Goal: Information Seeking & Learning: Check status

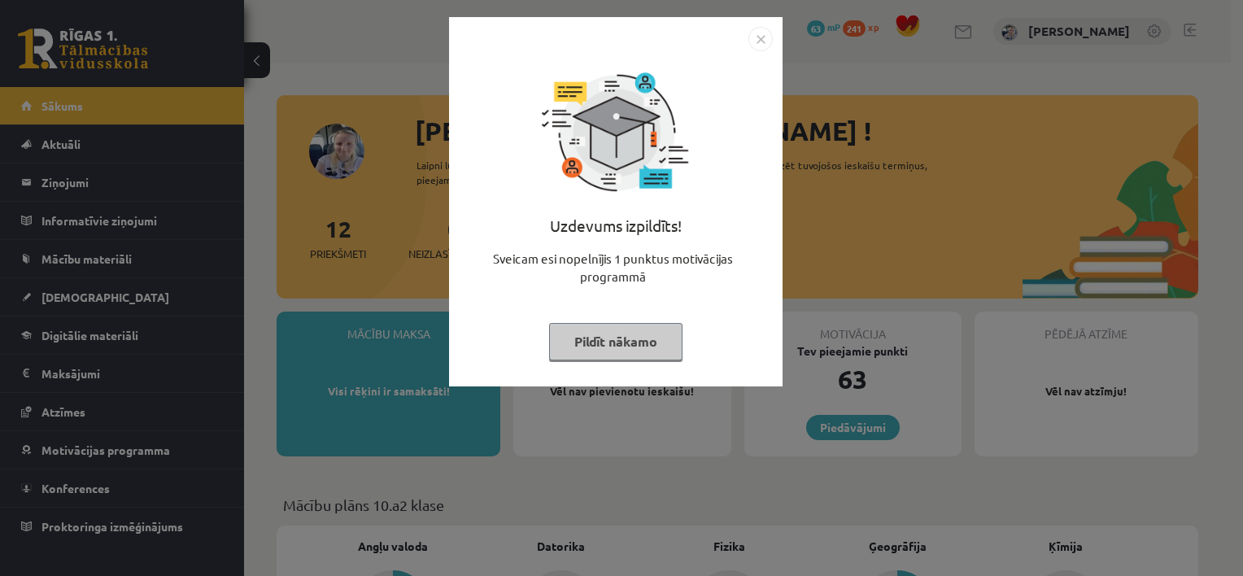
click at [631, 342] on button "Pildīt nākamo" at bounding box center [615, 341] width 133 height 37
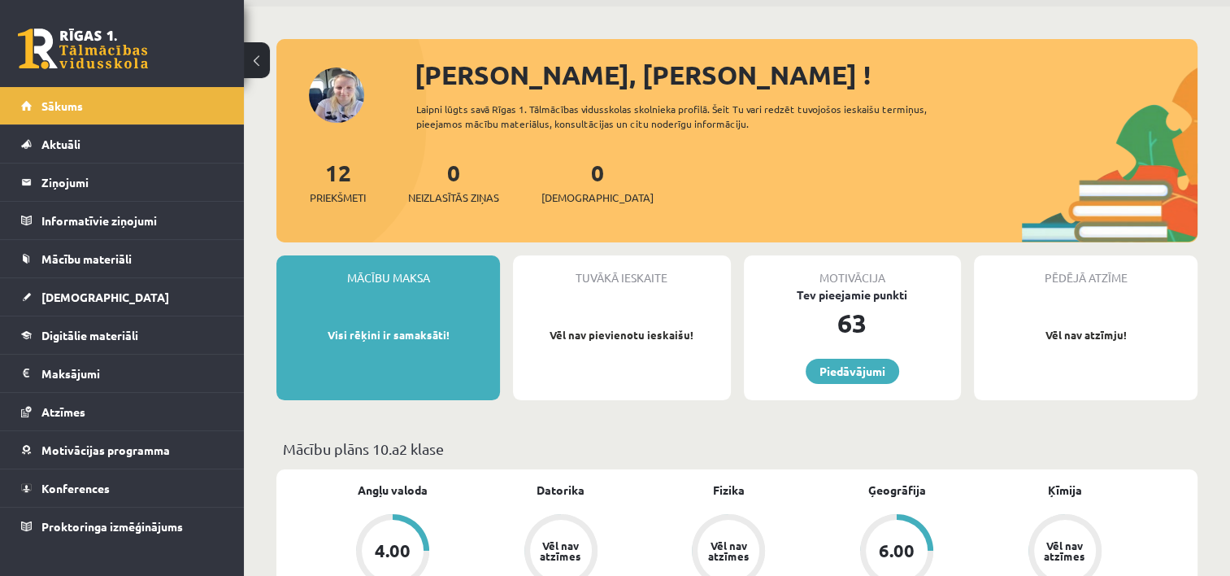
scroll to position [33, 0]
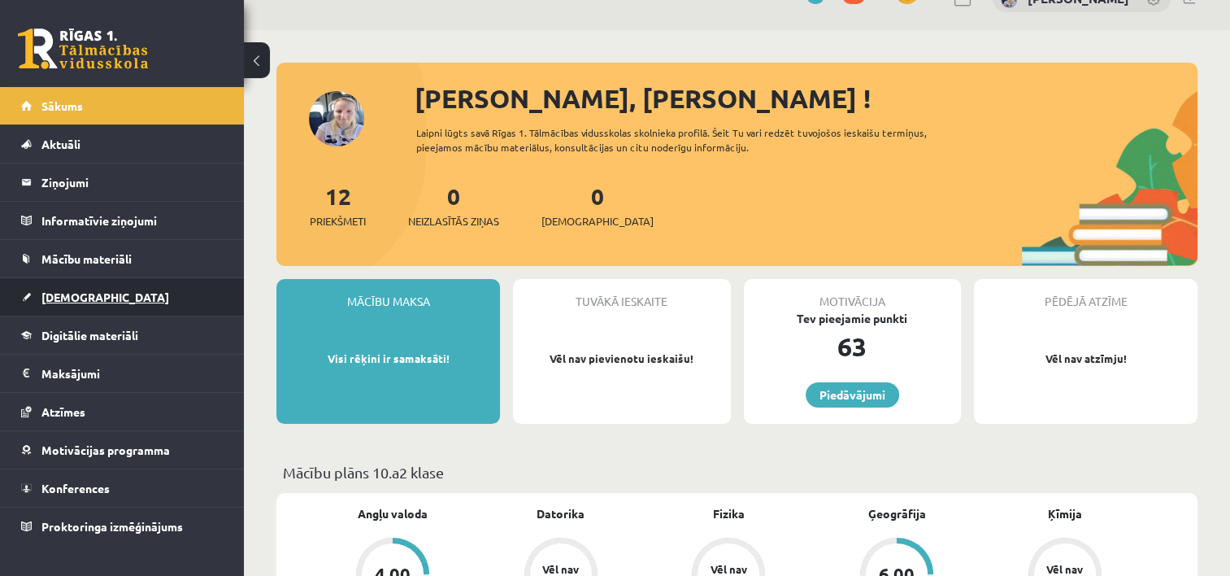
click at [91, 297] on link "[DEMOGRAPHIC_DATA]" at bounding box center [122, 296] width 203 height 37
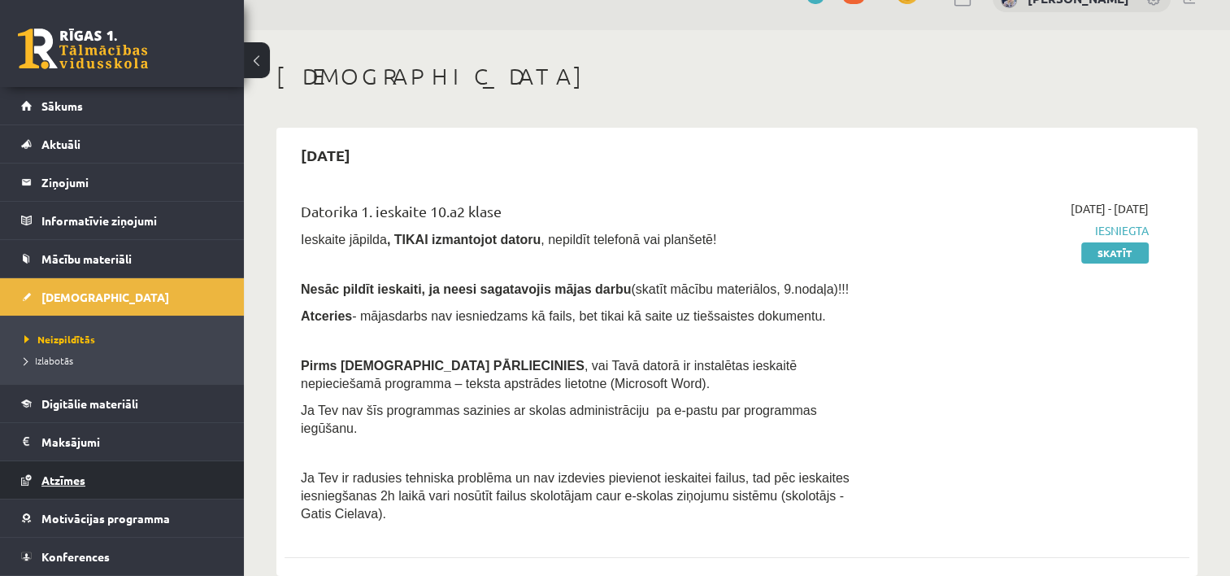
click at [68, 473] on span "Atzīmes" at bounding box center [63, 480] width 44 height 15
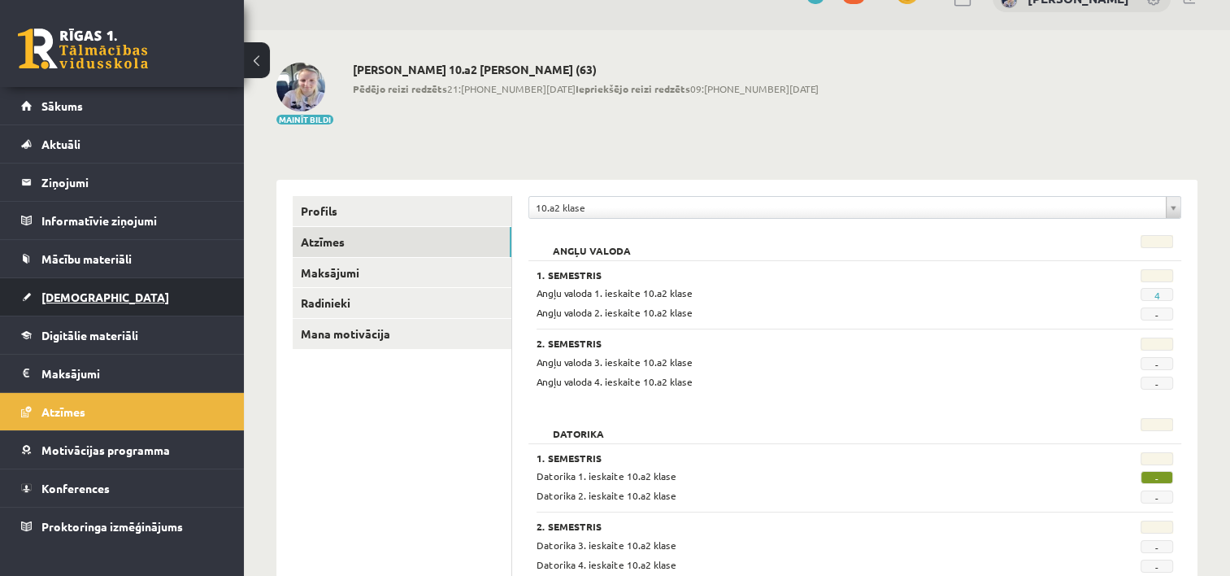
click at [121, 293] on link "[DEMOGRAPHIC_DATA]" at bounding box center [122, 296] width 203 height 37
